Goal: Information Seeking & Learning: Learn about a topic

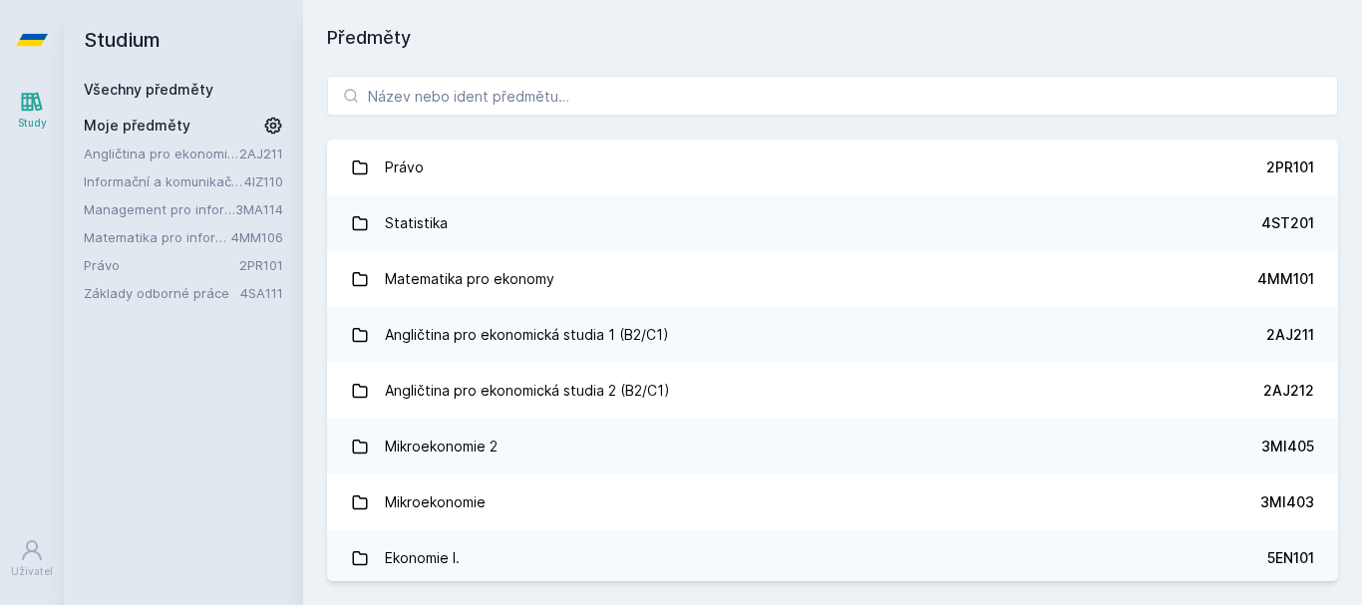
click at [177, 233] on link "Matematika pro informatiky" at bounding box center [158, 237] width 148 height 20
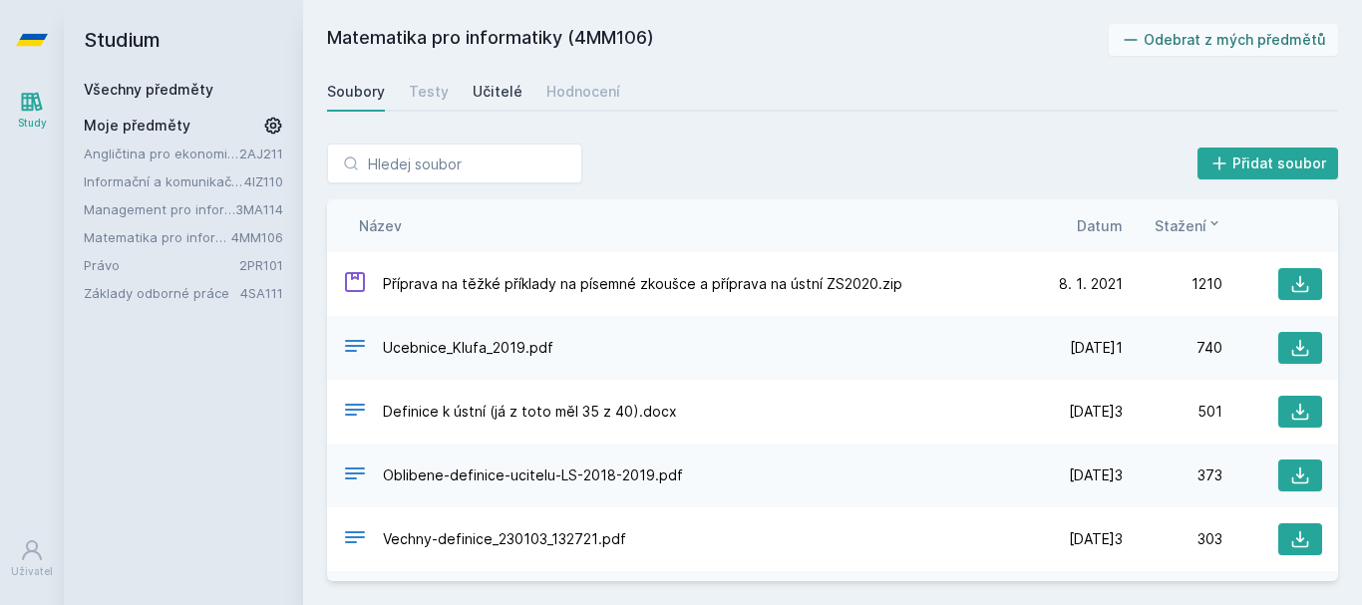
click at [499, 88] on div "Učitelé" at bounding box center [498, 92] width 50 height 20
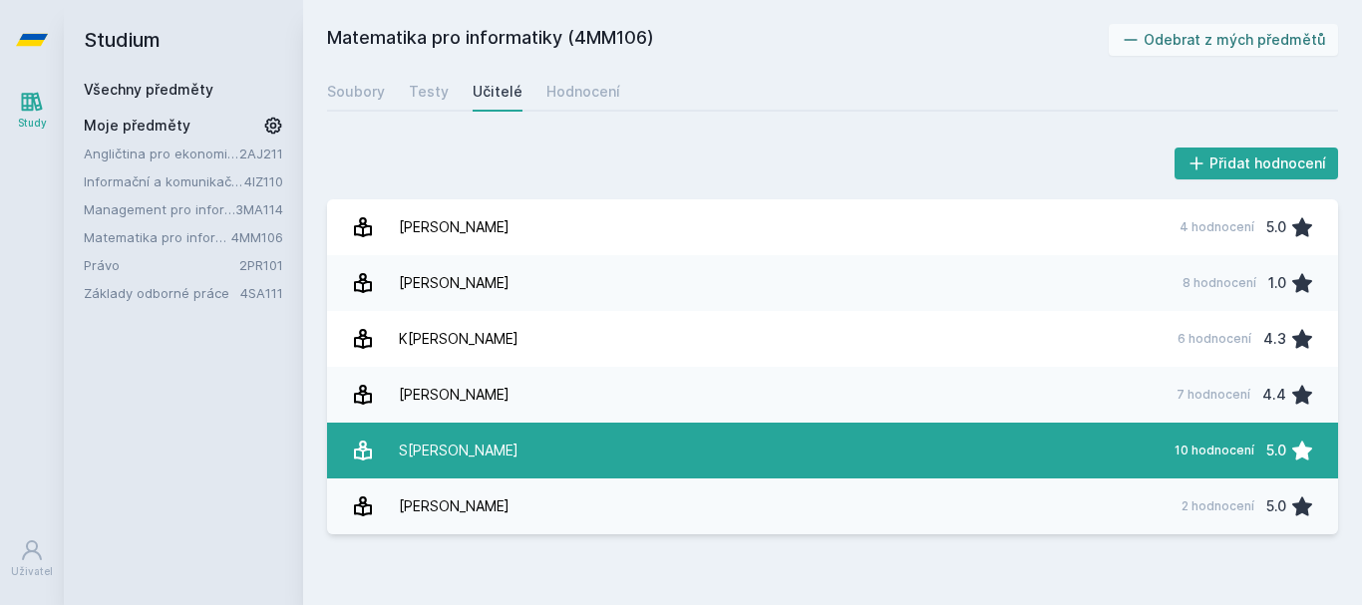
click at [701, 434] on link "[PERSON_NAME] 10 hodnocení 5.0" at bounding box center [832, 451] width 1011 height 56
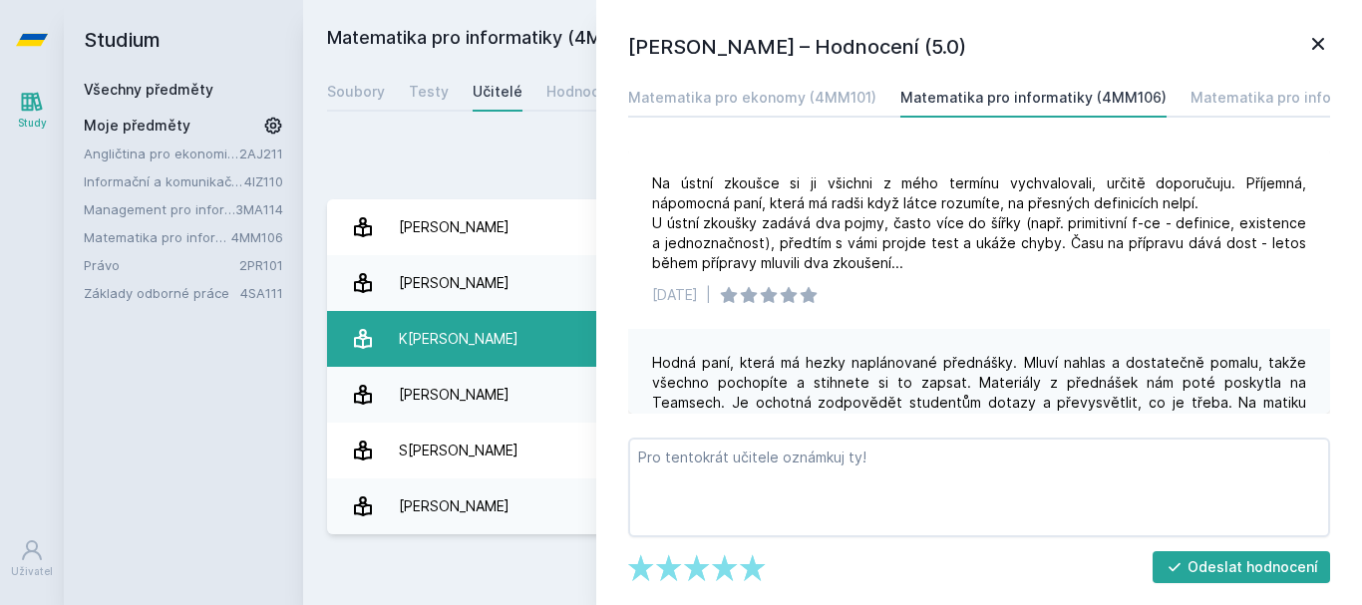
click at [551, 333] on link "[PERSON_NAME] 6 hodnocení 4.3" at bounding box center [832, 339] width 1011 height 56
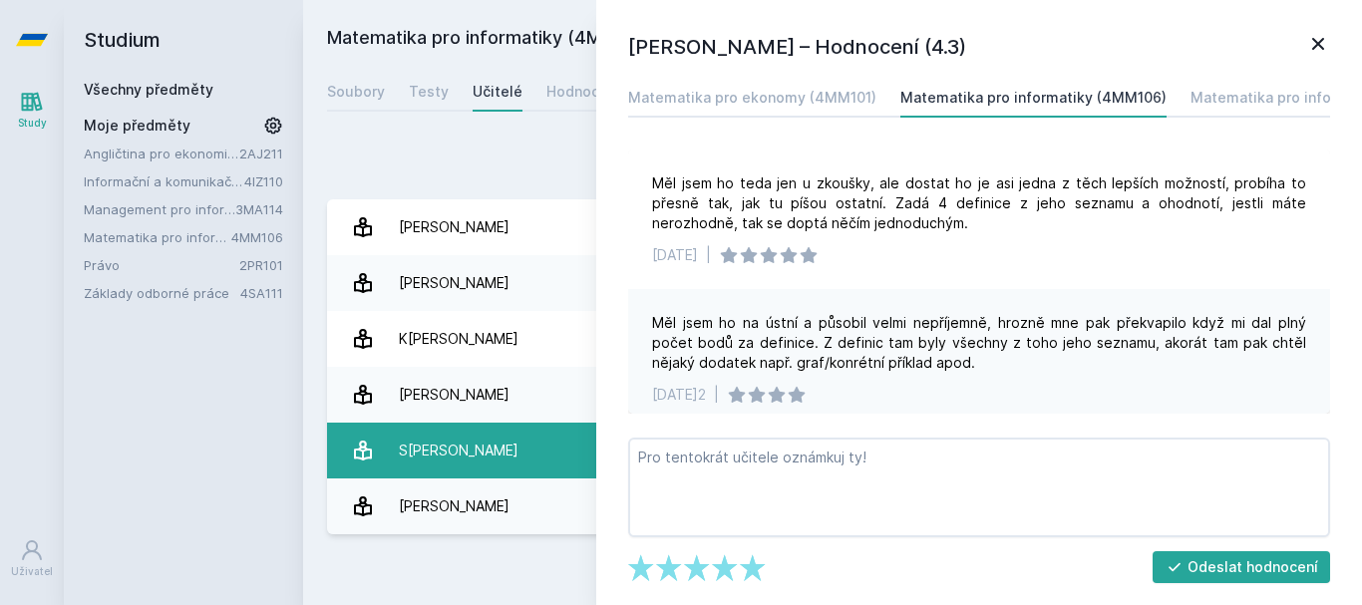
click at [568, 445] on link "[PERSON_NAME] 10 hodnocení 5.0" at bounding box center [832, 451] width 1011 height 56
